Goal: Task Accomplishment & Management: Complete application form

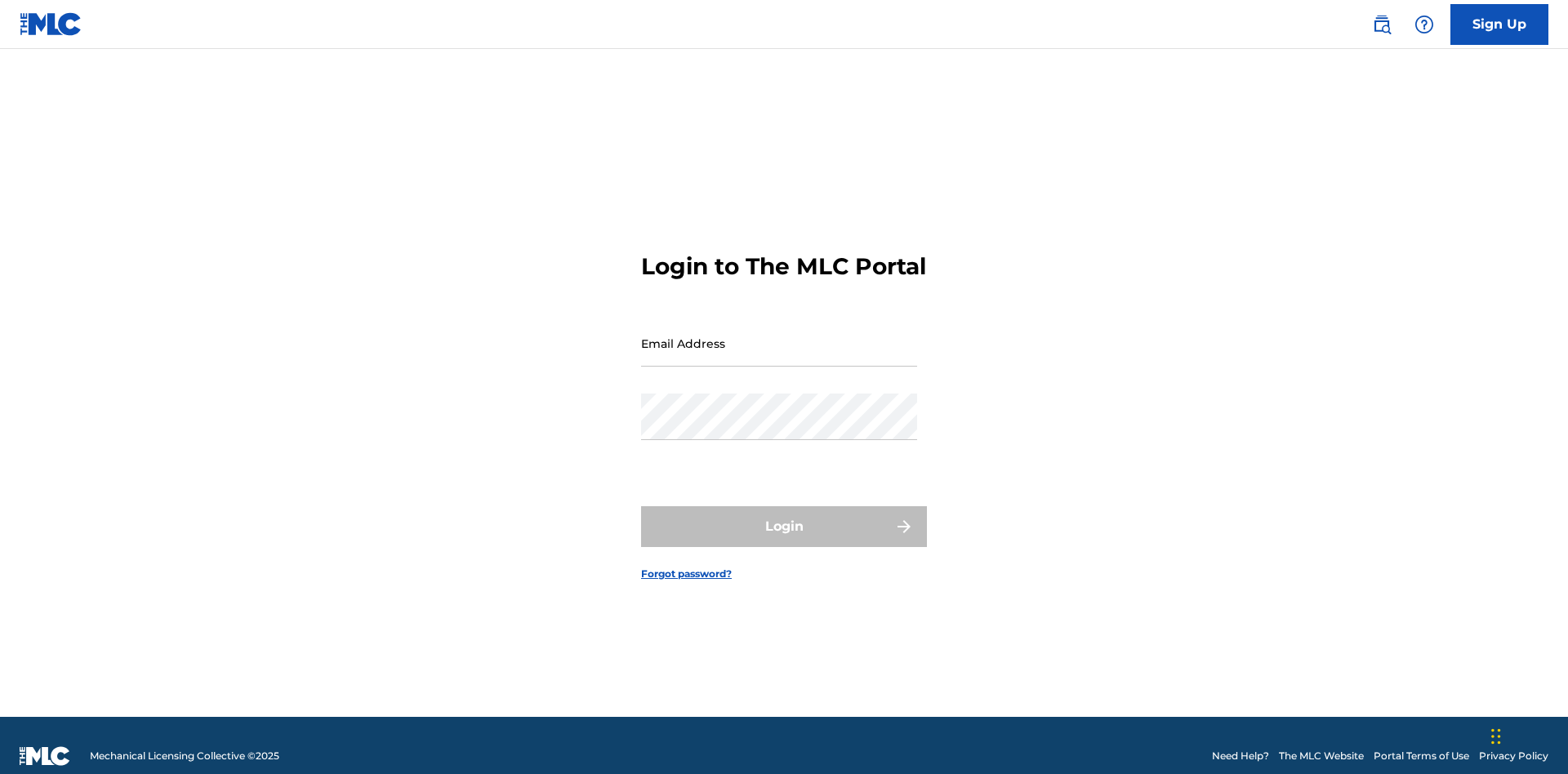
scroll to position [21, 0]
click at [1499, 24] on link "Sign Up" at bounding box center [1499, 24] width 98 height 41
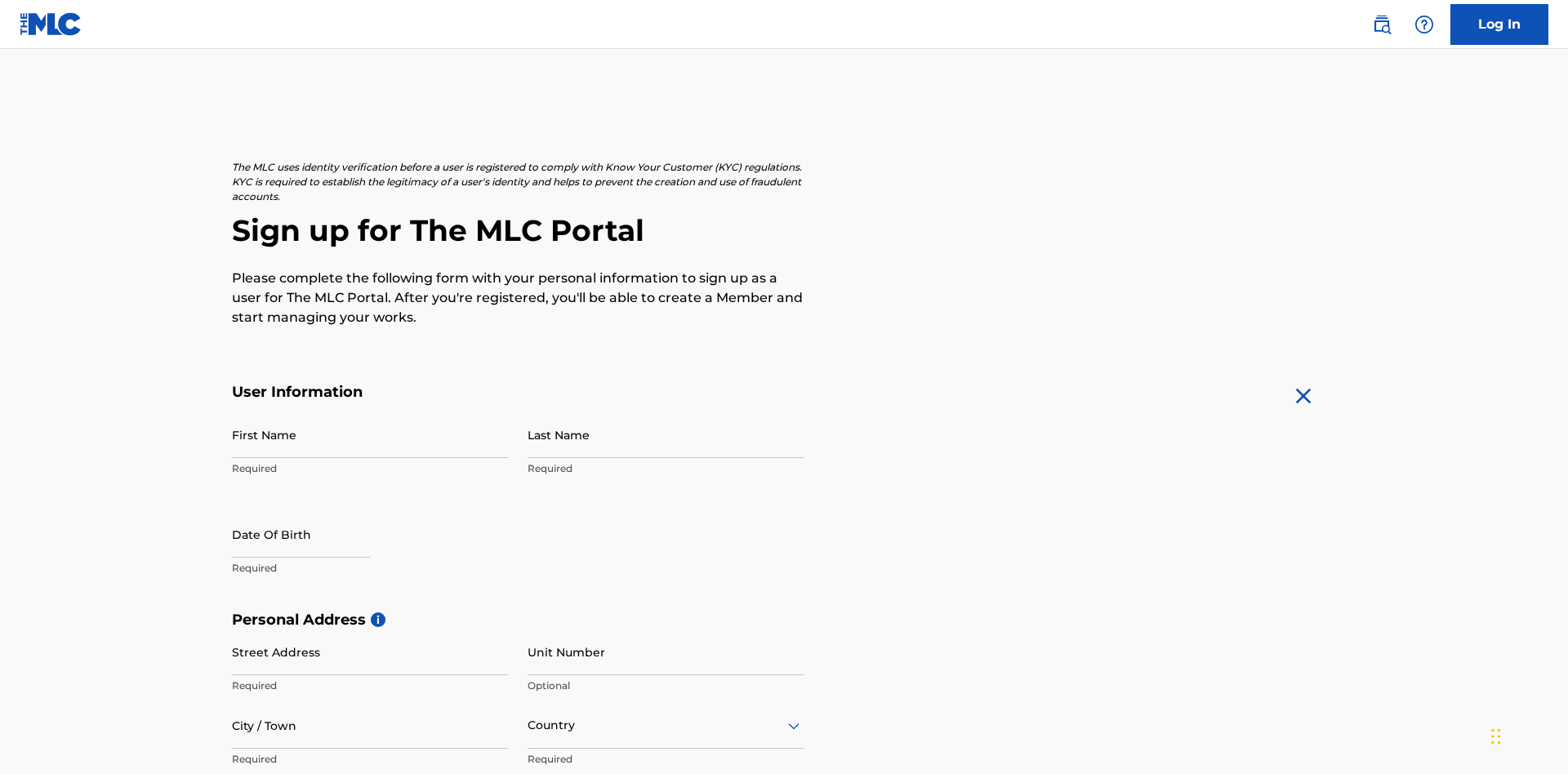
click at [369, 411] on input "First Name" at bounding box center [369, 434] width 276 height 46
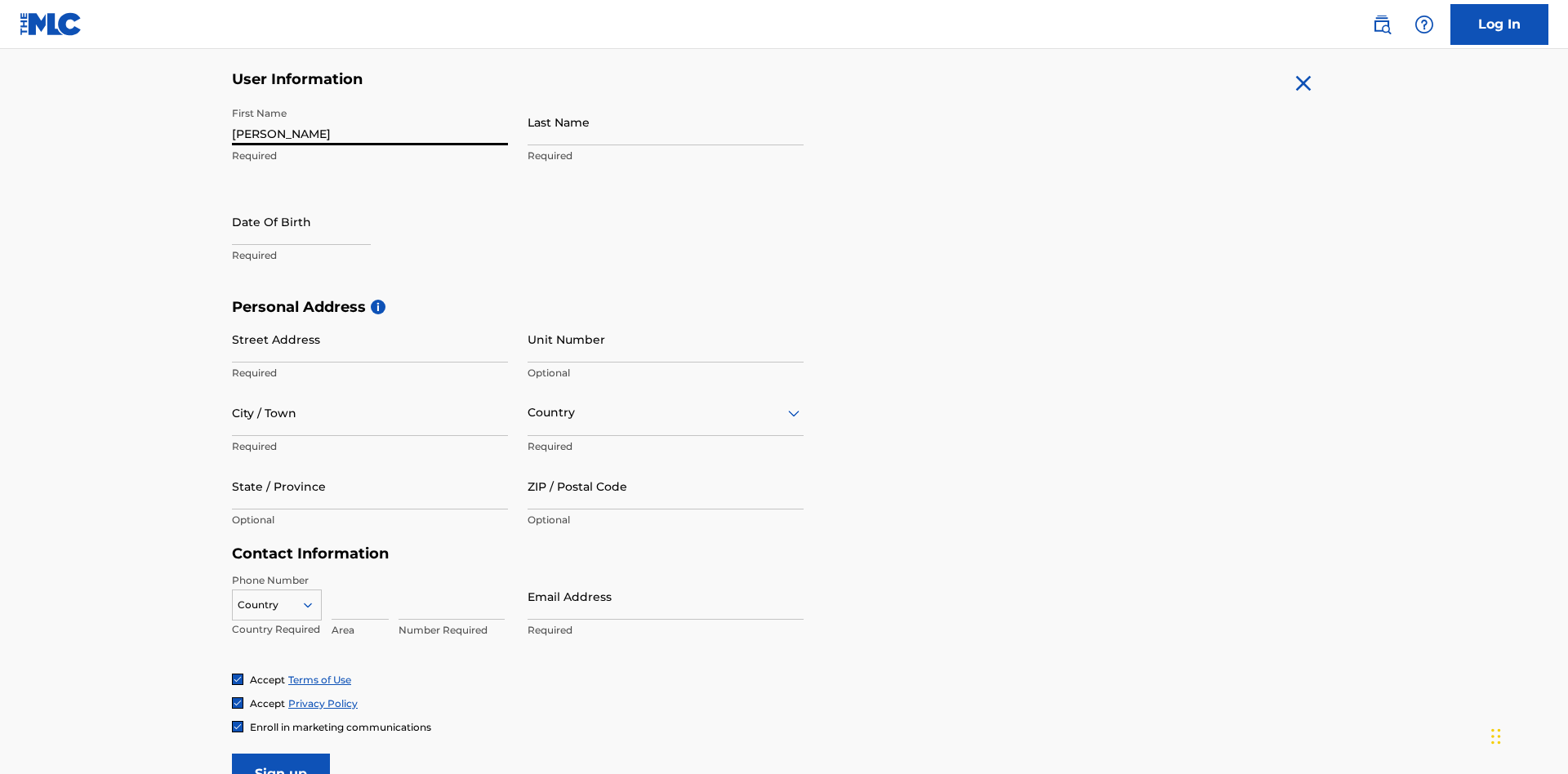
type input "Krystal"
click at [665, 121] on input "Last Name" at bounding box center [665, 121] width 276 height 46
type input "Ribble"
click at [315, 198] on input "text" at bounding box center [301, 221] width 139 height 46
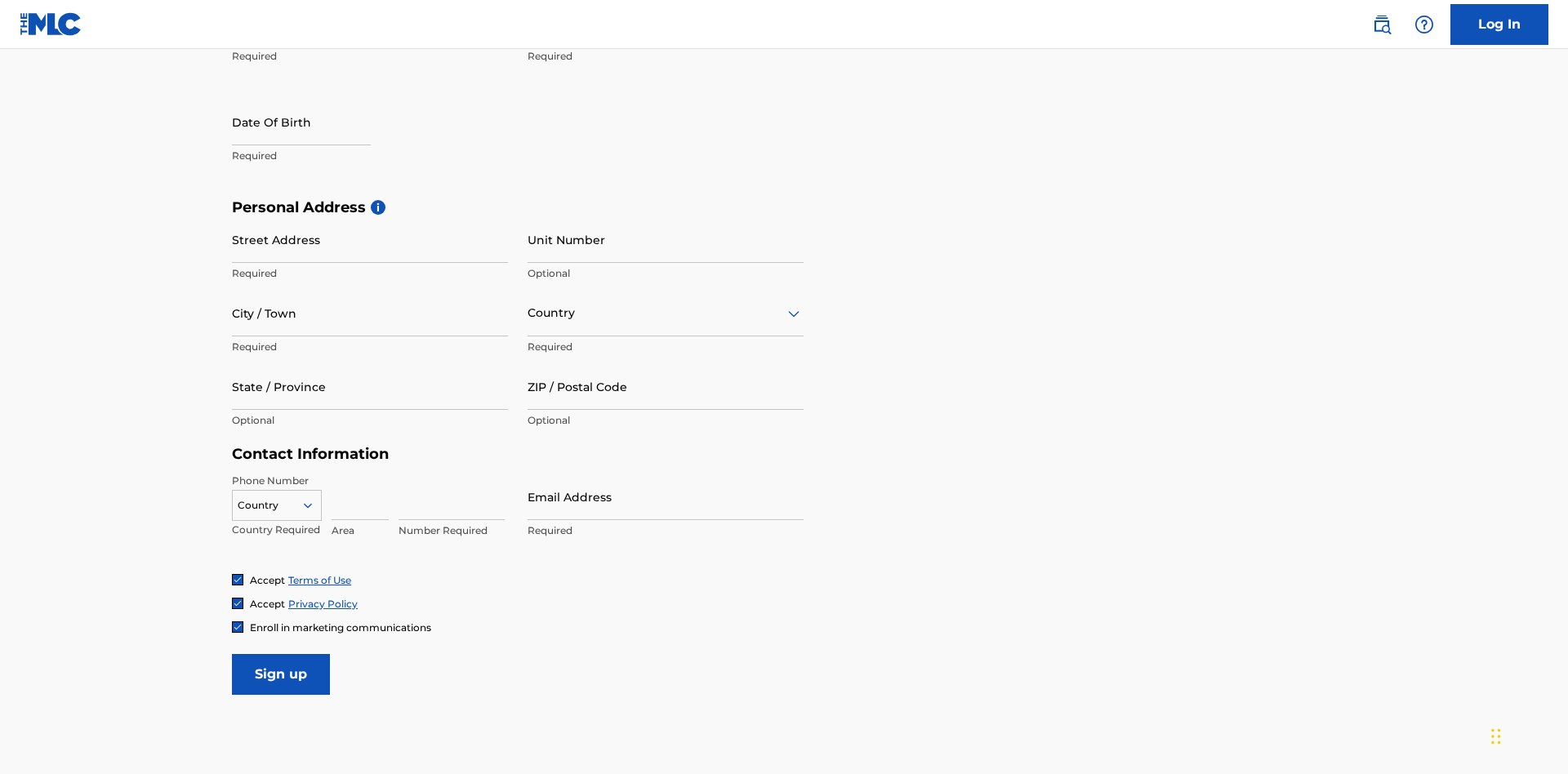
select select "7"
select select "2025"
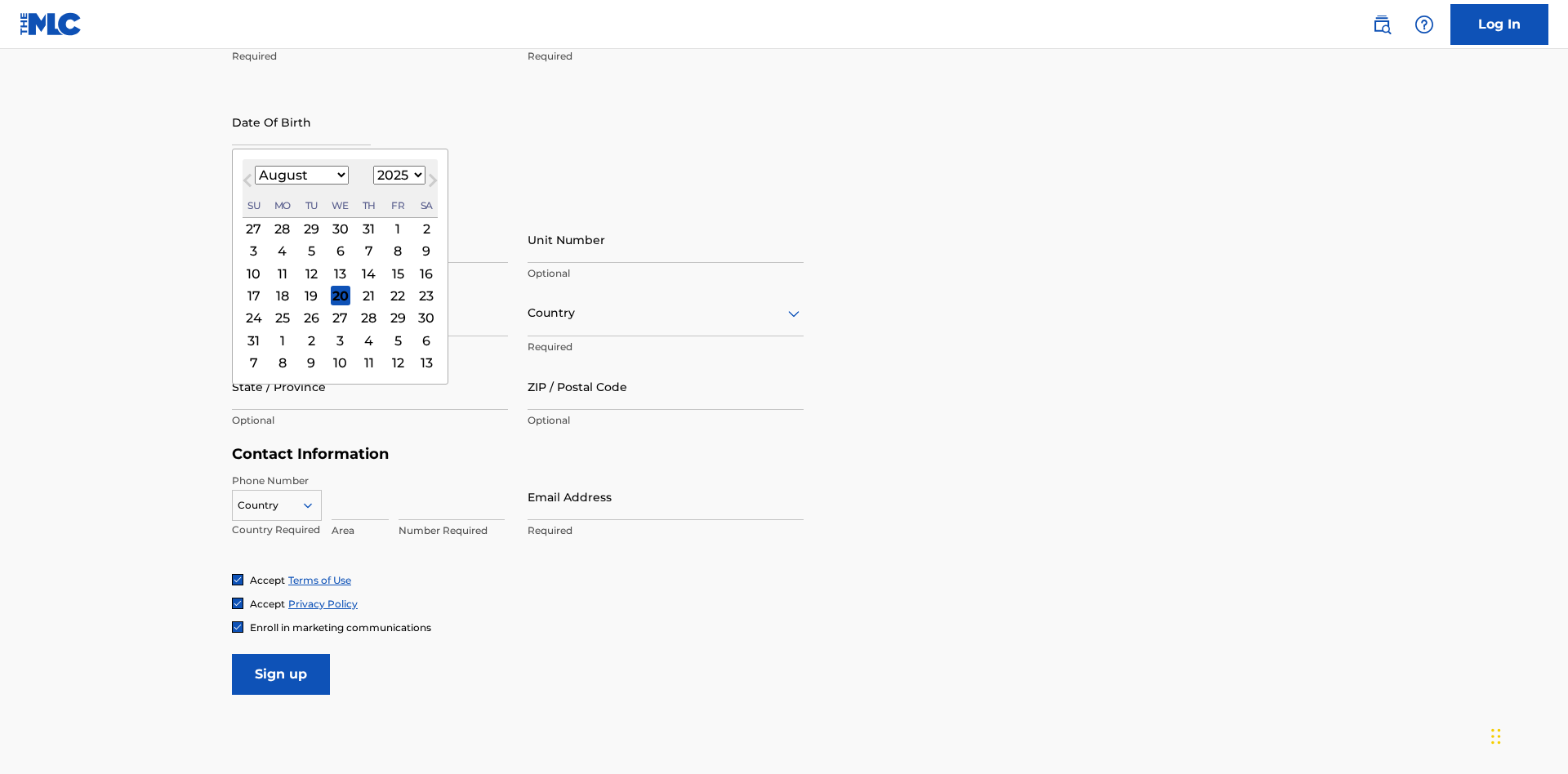
click at [300, 174] on select "January February March April May June July August September October November De…" at bounding box center [301, 175] width 94 height 19
select select "0"
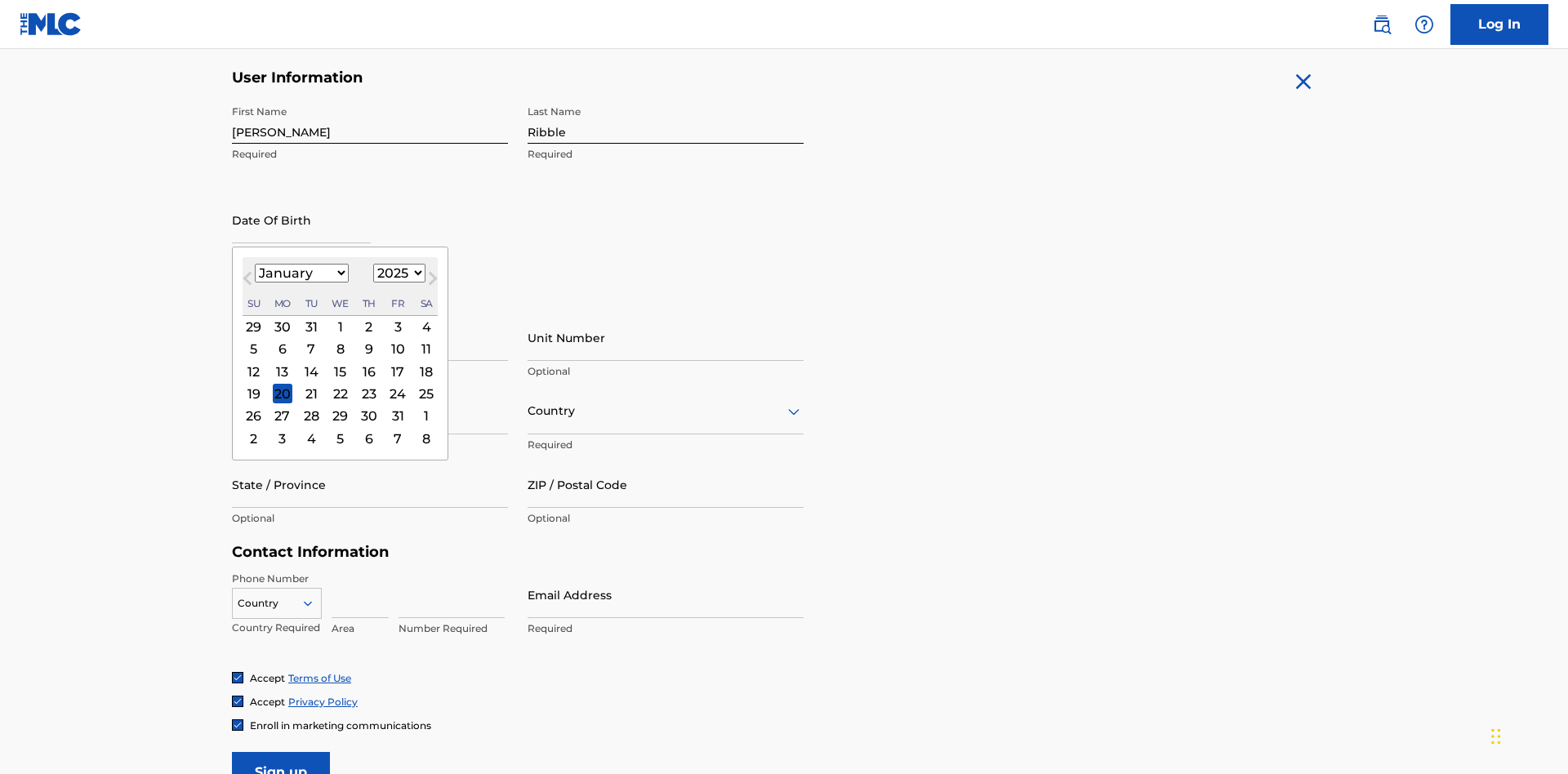
click at [397, 273] on select "1900 1901 1902 1903 1904 1905 1906 1907 1908 1909 1910 1911 1912 1913 1914 1915…" at bounding box center [399, 273] width 52 height 19
select select "1985"
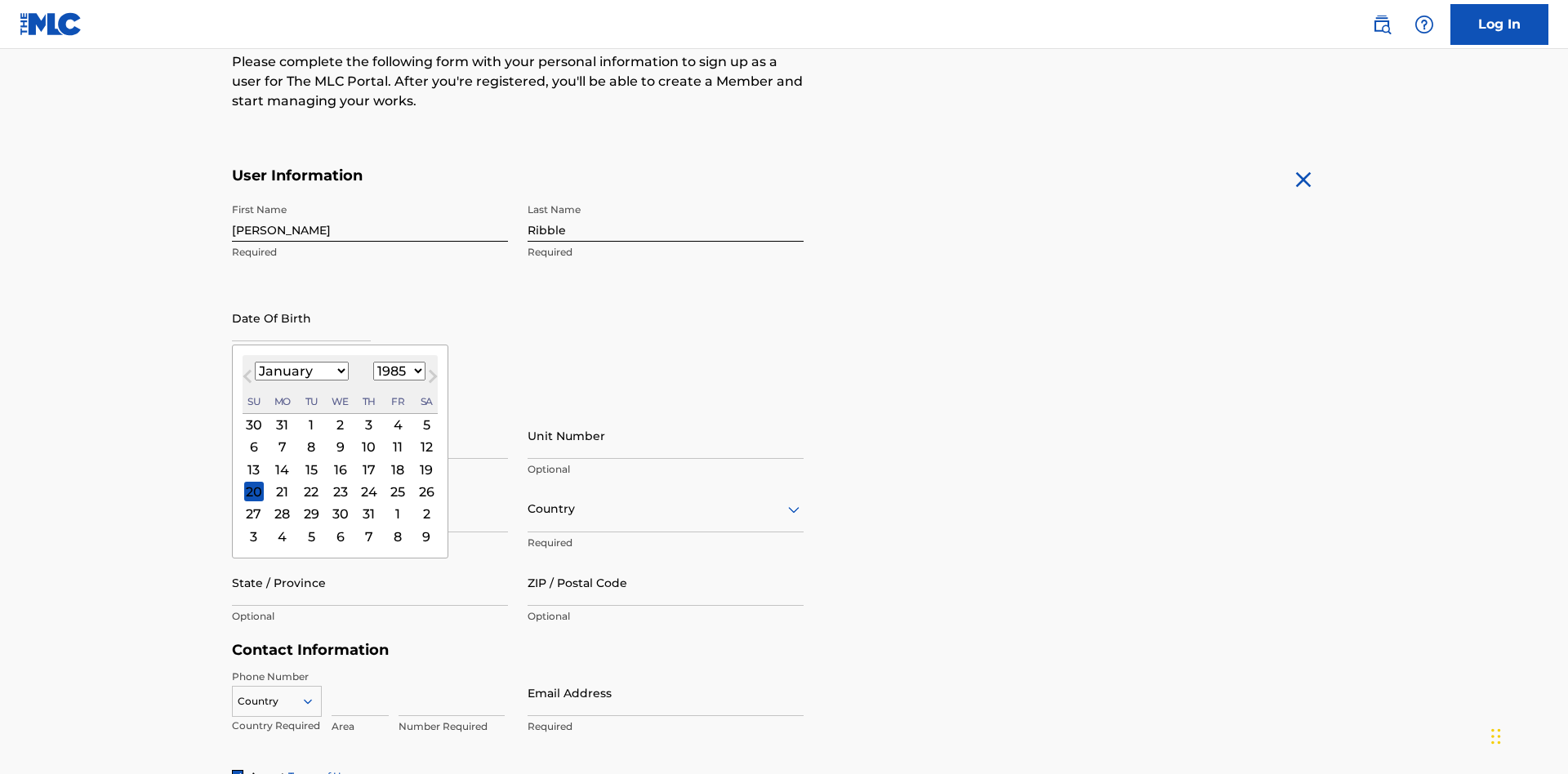
click at [397, 370] on select "1900 1901 1902 1903 1904 1905 1906 1907 1908 1909 1910 1911 1912 1913 1914 1915…" at bounding box center [399, 371] width 52 height 19
click at [311, 438] on div "8" at bounding box center [311, 447] width 20 height 20
type input "January 8 1985"
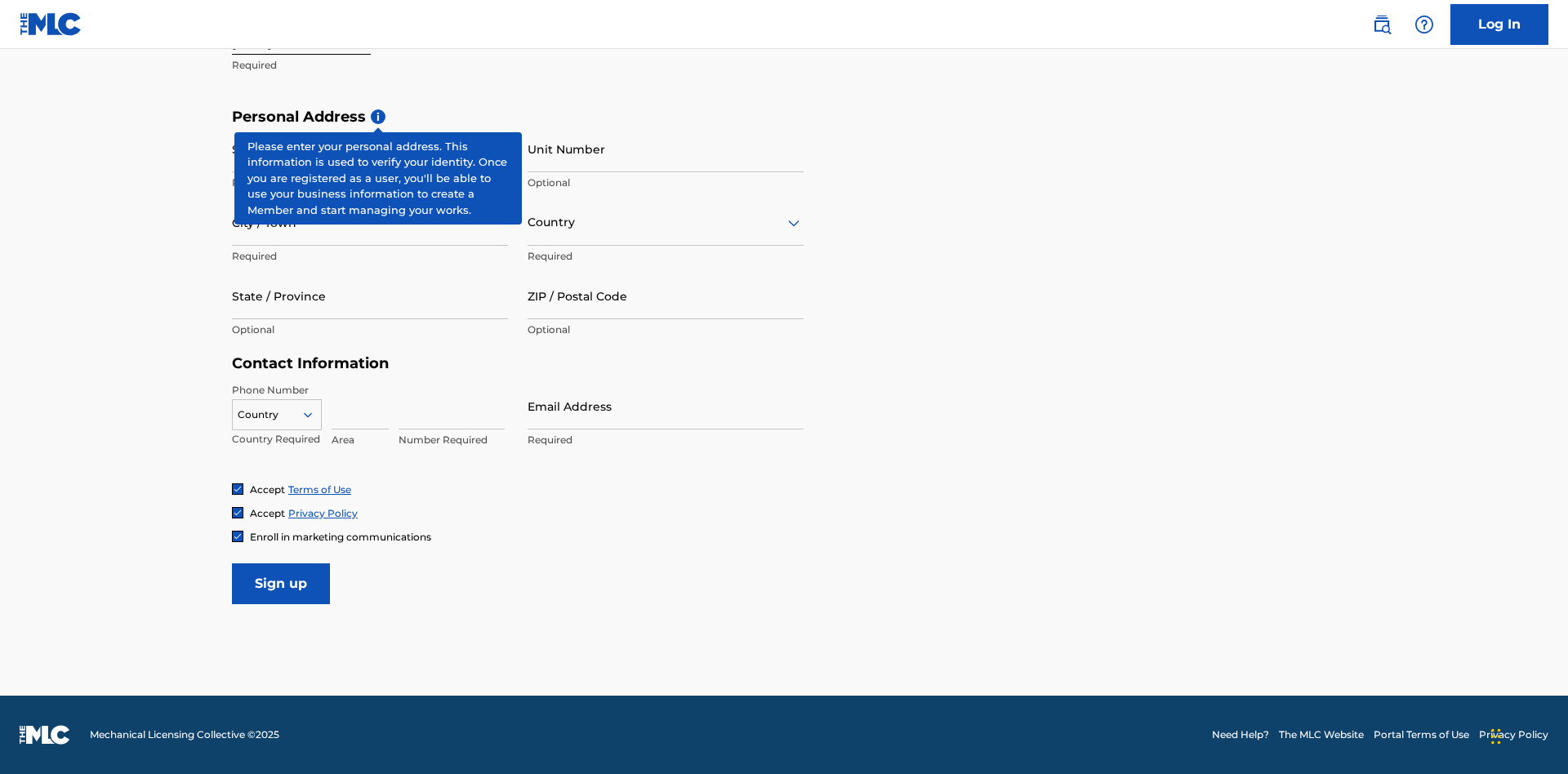
click at [369, 149] on input "Street Address" at bounding box center [369, 149] width 276 height 46
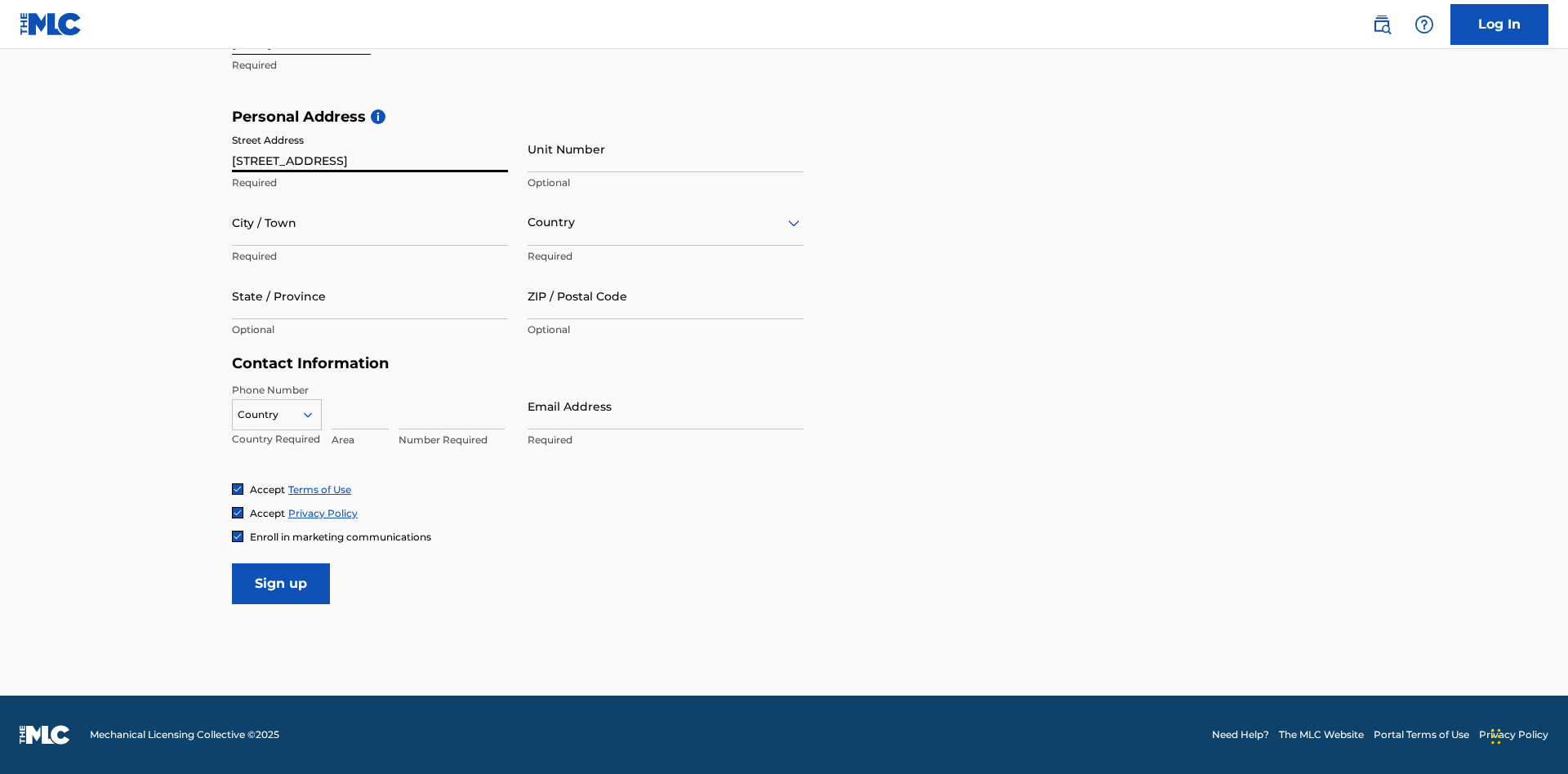
type input "9909 Elks Run Rd"
click at [369, 222] on input "City / Town" at bounding box center [369, 222] width 276 height 46
type input "Roseville"
click at [529, 222] on input "text" at bounding box center [529, 223] width 3 height 17
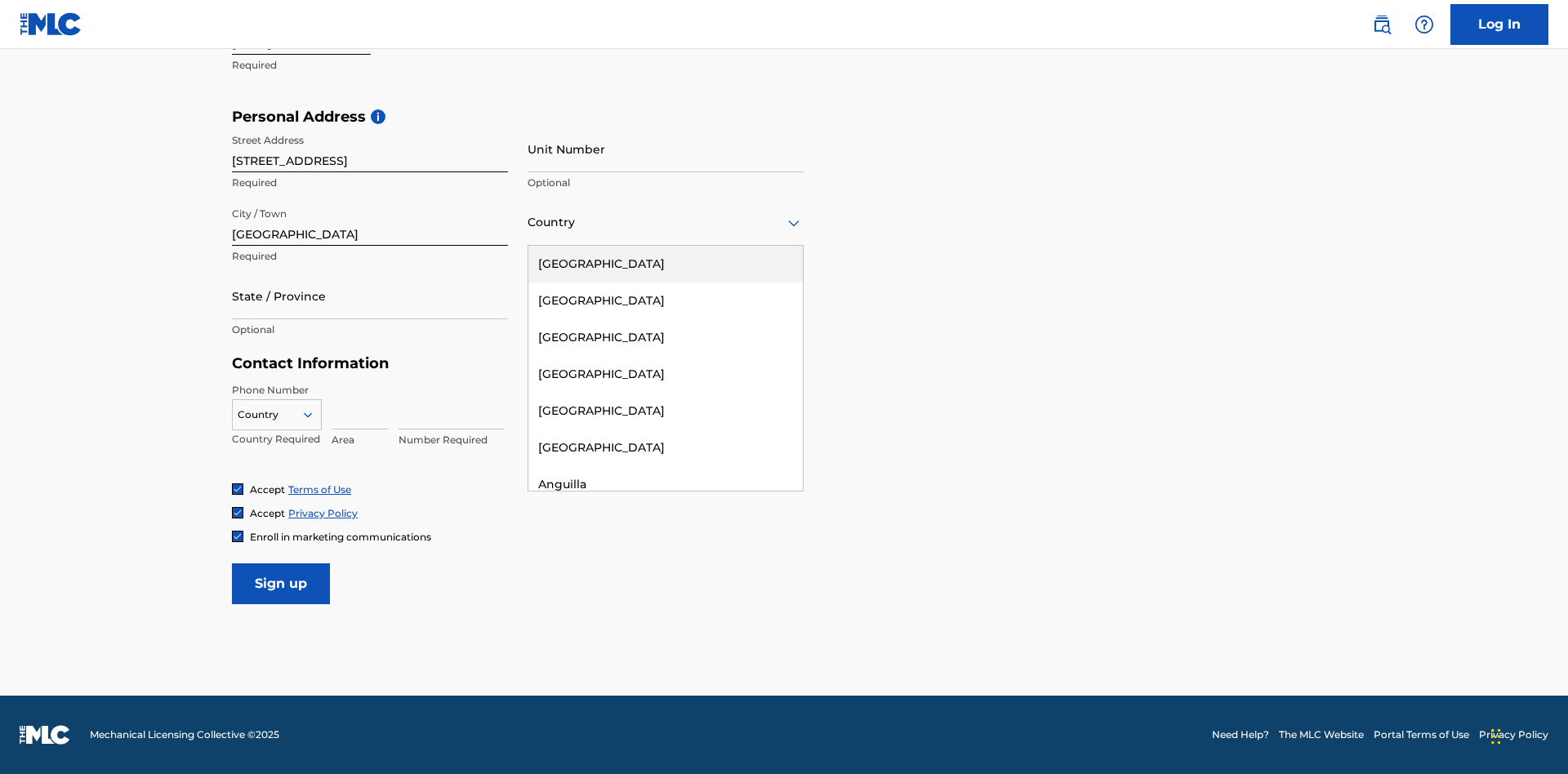
click at [665, 263] on div "United States" at bounding box center [666, 263] width 275 height 37
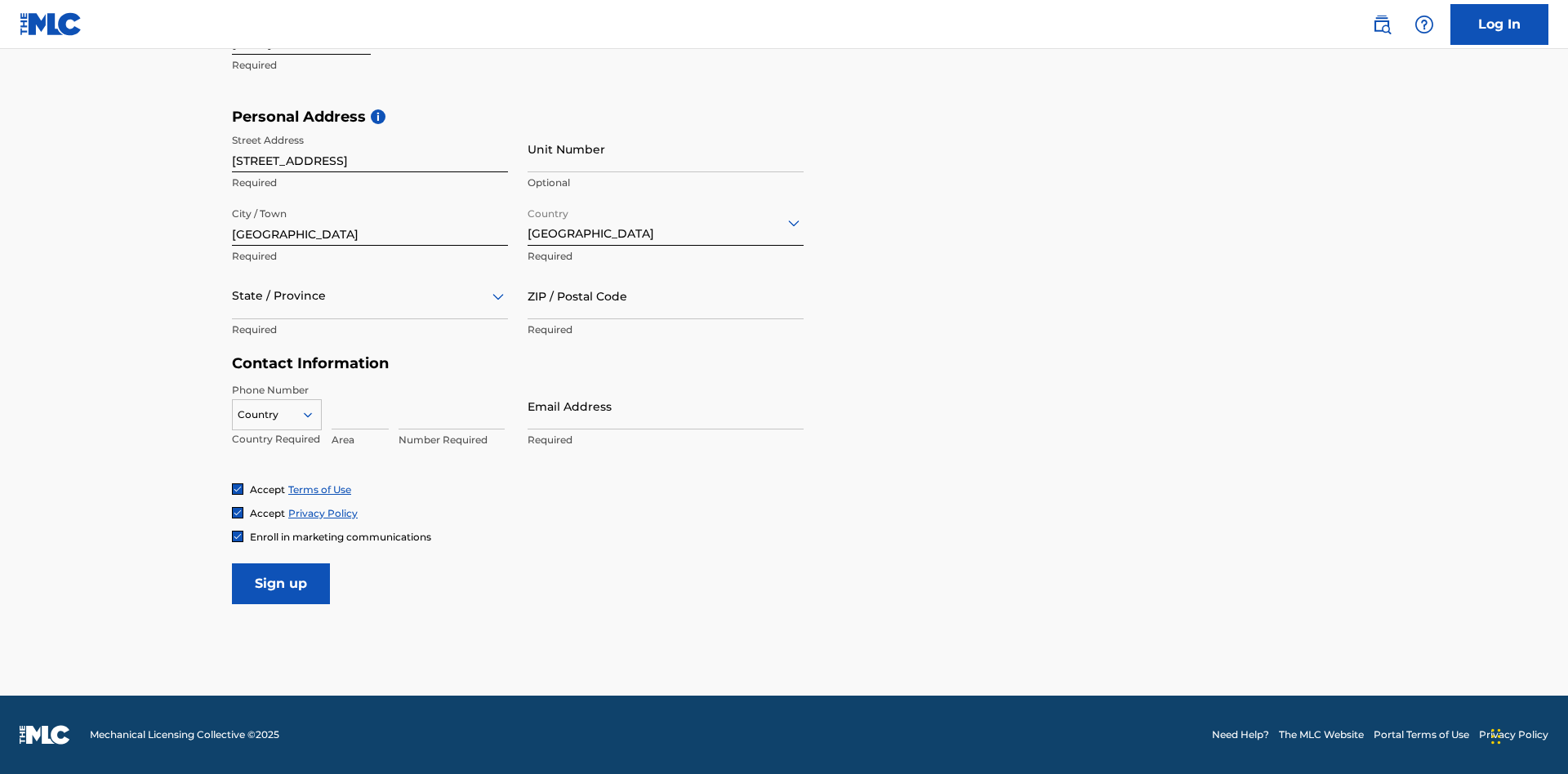
click at [369, 296] on div at bounding box center [369, 297] width 276 height 21
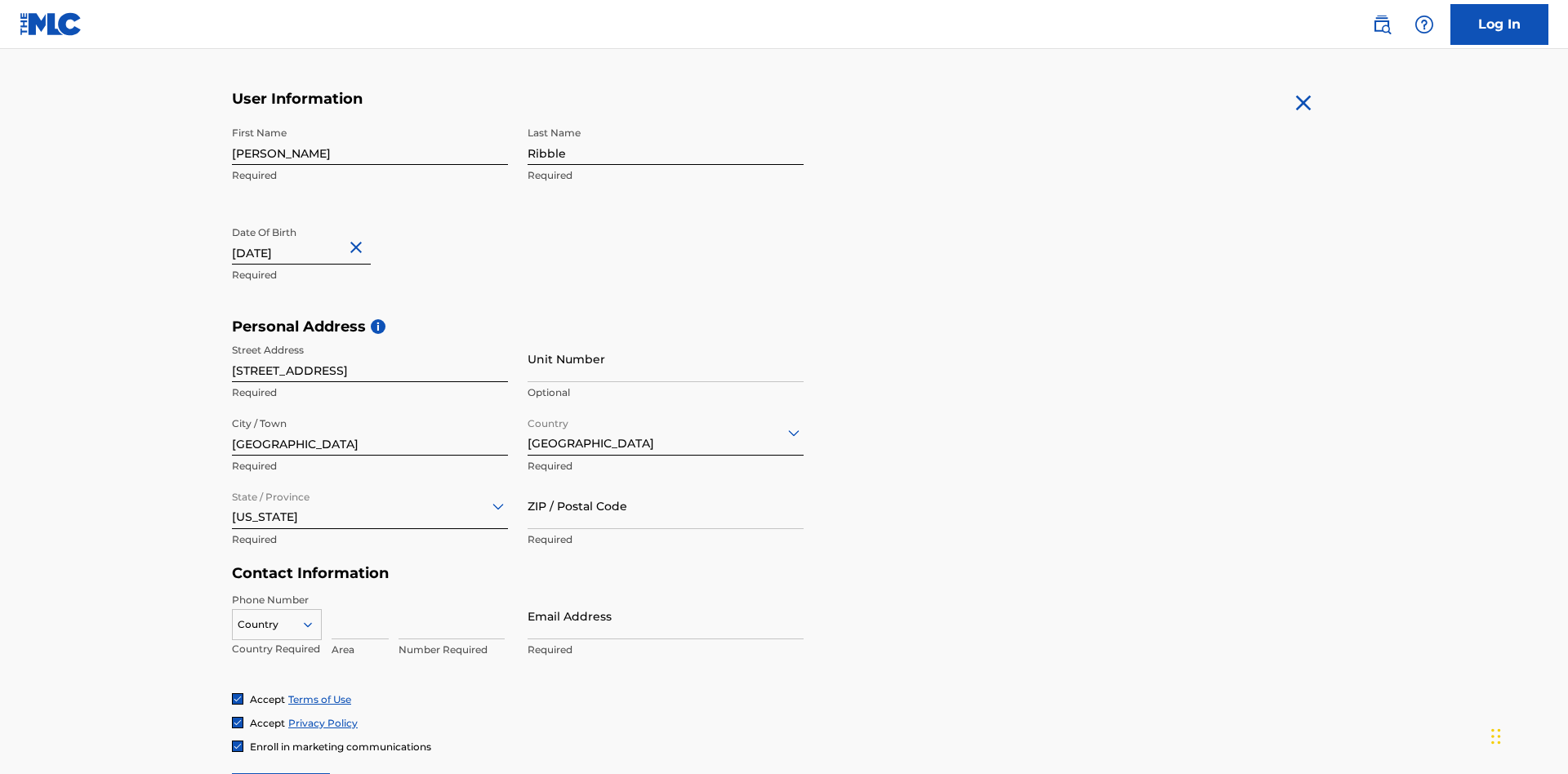
click at [665, 482] on input "ZIP / Postal Code" at bounding box center [665, 505] width 276 height 46
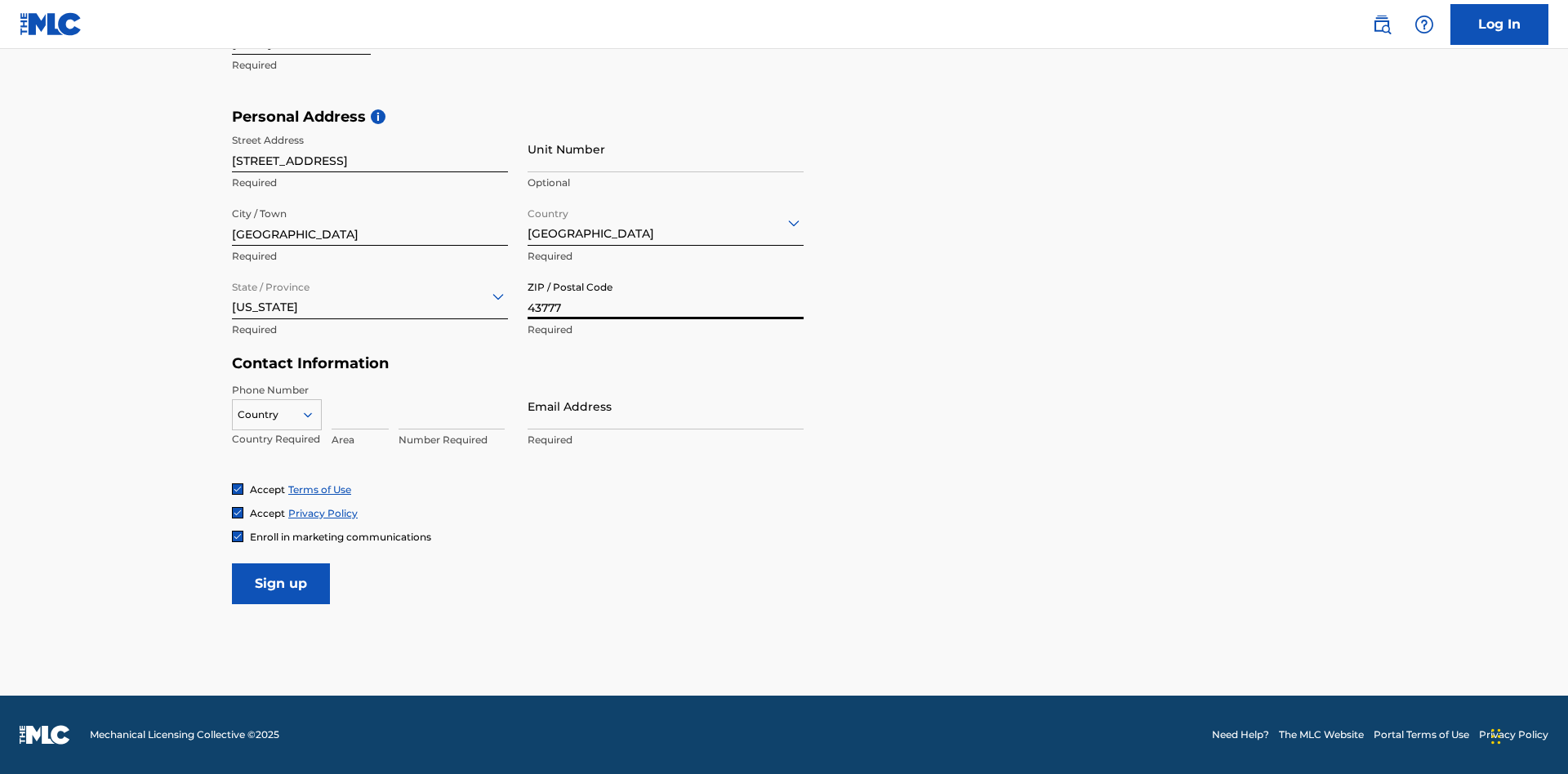
type input "43777"
click at [315, 414] on icon at bounding box center [308, 415] width 15 height 15
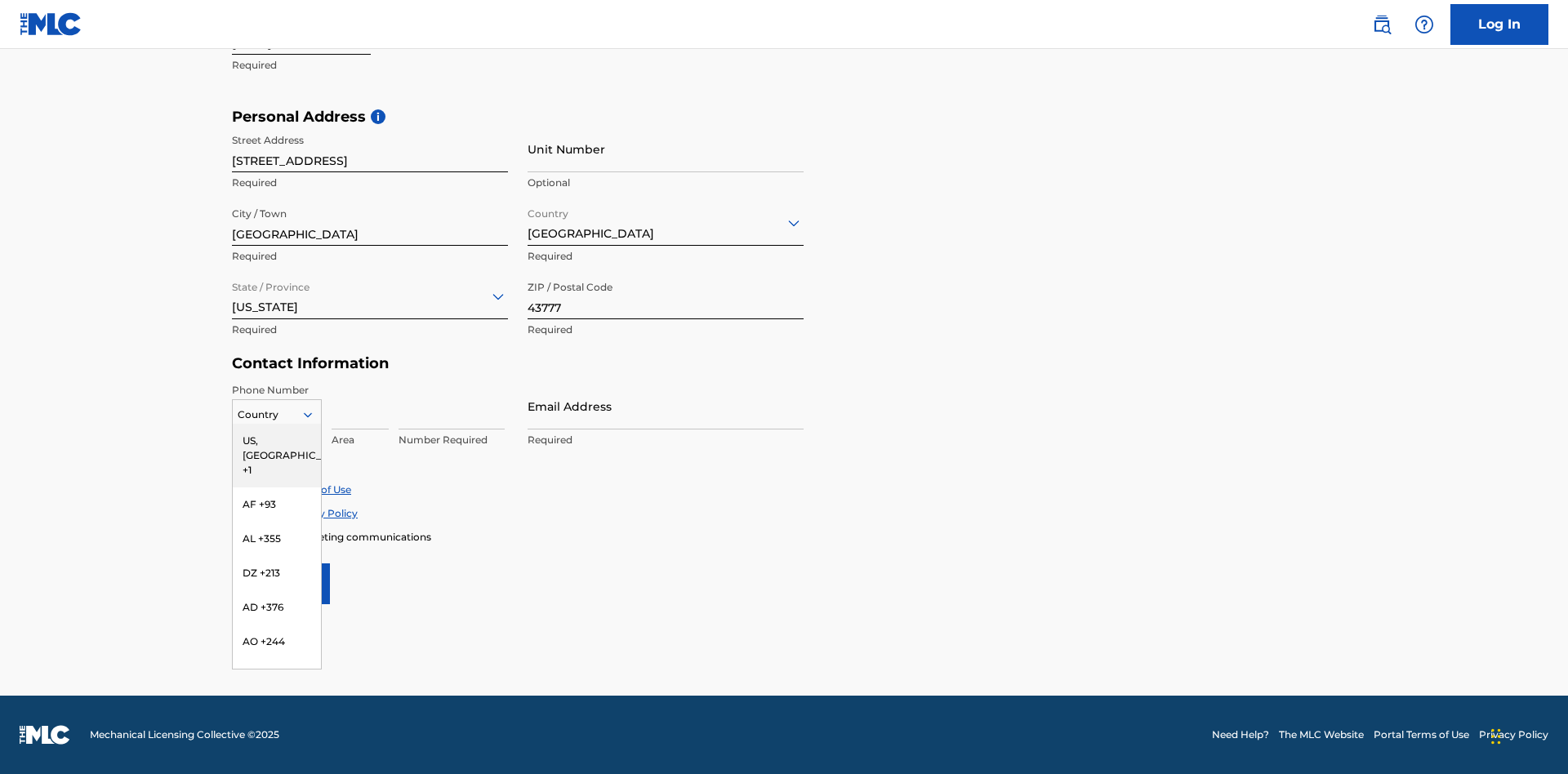
click at [277, 441] on div "US, CA +1" at bounding box center [277, 455] width 88 height 63
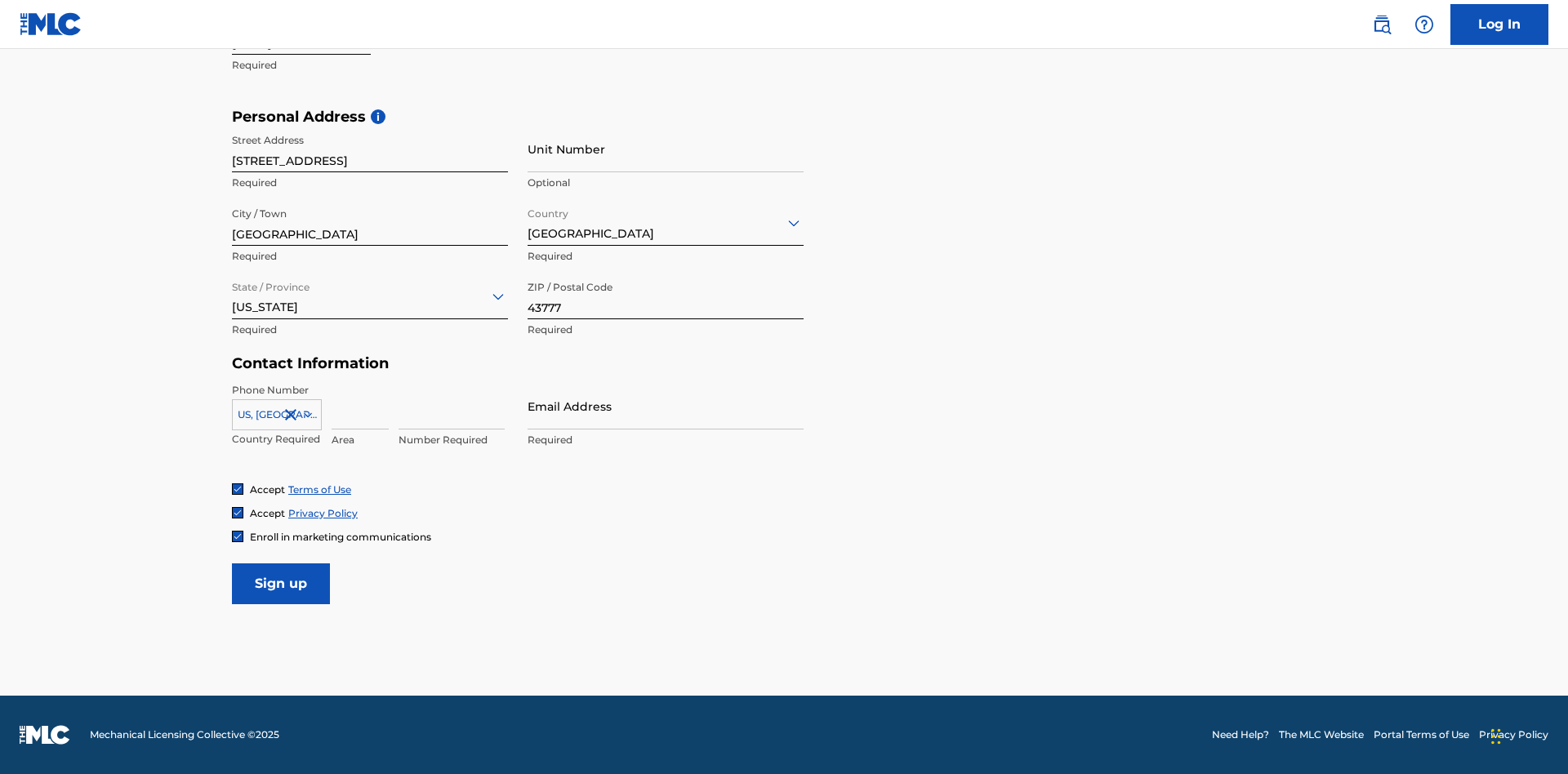
click at [360, 405] on input at bounding box center [360, 405] width 57 height 46
type input "740"
click at [452, 405] on input at bounding box center [452, 405] width 106 height 46
type input "8086351"
click at [665, 405] on input "Email Address" at bounding box center [665, 405] width 276 height 46
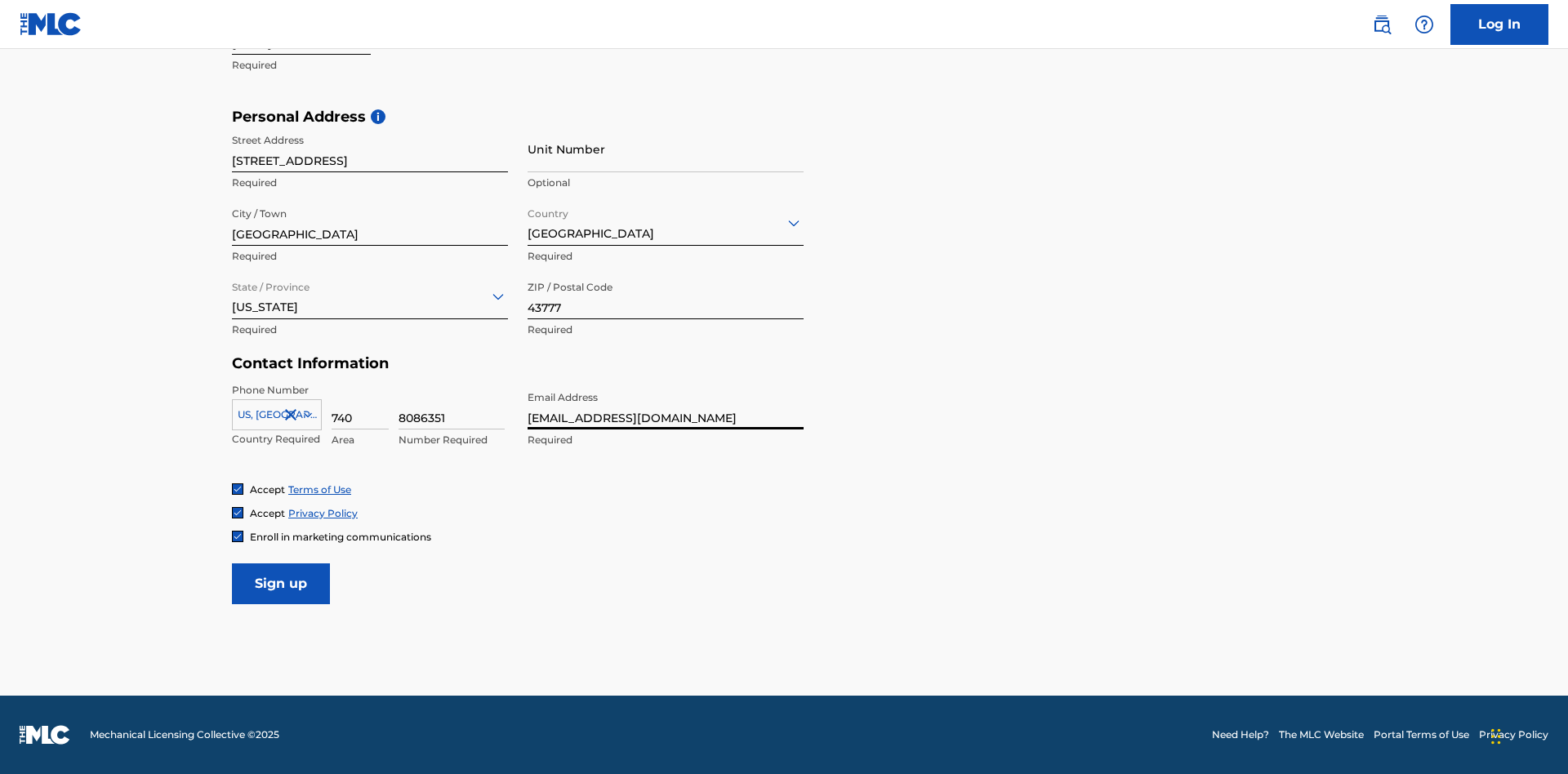
type input "93c39fdc-c47f-4660-bcd9-958edaeedc84@mailslurp.biz"
click at [280, 583] on input "Sign up" at bounding box center [280, 584] width 98 height 41
